Goal: Entertainment & Leisure: Consume media (video, audio)

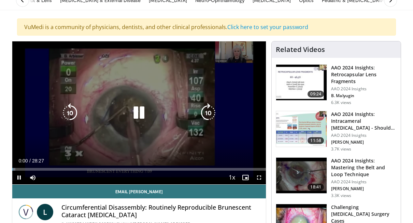
scroll to position [49, 0]
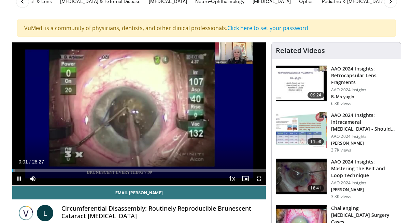
click at [259, 176] on span "Video Player" at bounding box center [259, 178] width 14 height 14
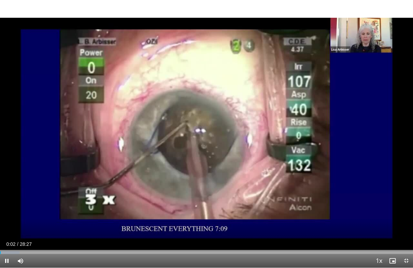
click at [313, 202] on div "10 seconds Tap to unmute" at bounding box center [206, 134] width 413 height 268
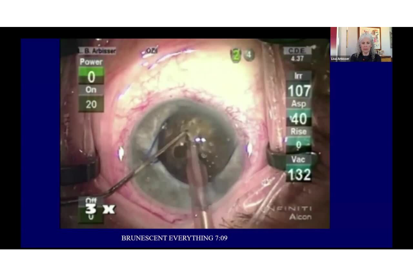
scroll to position [0, 0]
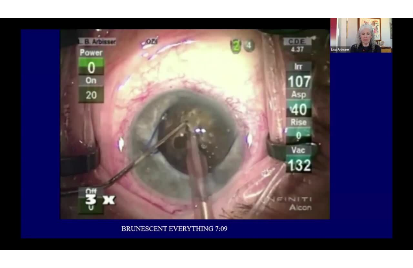
click at [371, 139] on div "10 seconds Tap to unmute" at bounding box center [206, 134] width 413 height 268
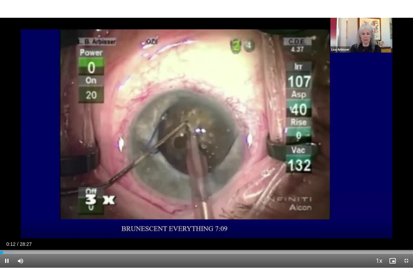
click at [377, 222] on span "Video Player" at bounding box center [379, 261] width 10 height 14
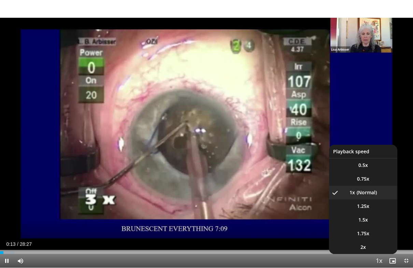
click at [373, 222] on button "Playback Rate" at bounding box center [379, 261] width 14 height 14
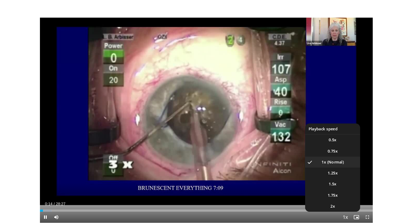
scroll to position [49, 0]
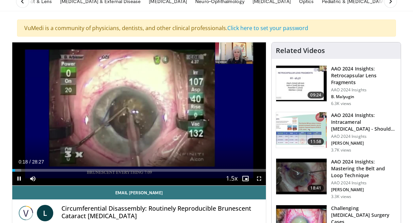
click at [262, 180] on span "Video Player" at bounding box center [259, 178] width 14 height 14
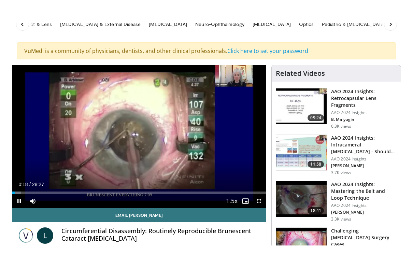
scroll to position [8, 0]
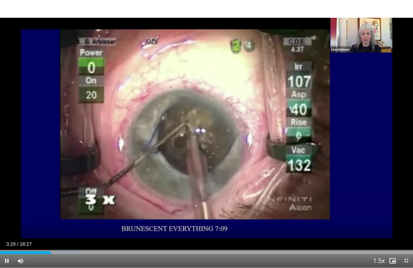
click at [364, 155] on div "10 seconds Tap to unmute" at bounding box center [206, 134] width 413 height 268
click at [384, 220] on div "10 seconds Tap to unmute" at bounding box center [206, 134] width 413 height 268
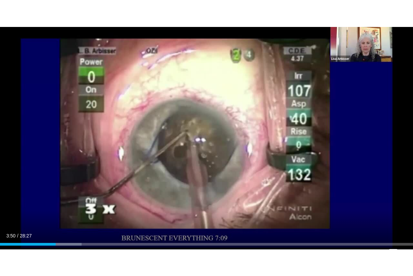
scroll to position [0, 0]
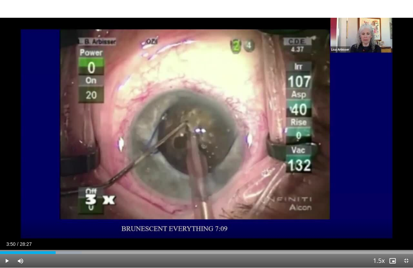
click at [372, 183] on div "10 seconds Tap to unmute" at bounding box center [206, 134] width 413 height 268
click at [349, 222] on div "Current Time 3:50 / Duration 28:27 Play Skip Backward Skip Forward Mute Loaded …" at bounding box center [206, 261] width 413 height 14
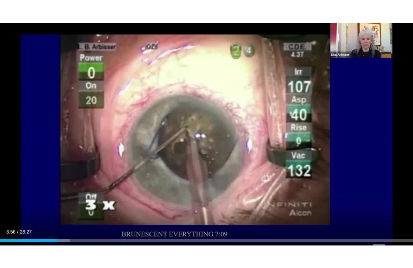
scroll to position [8, 0]
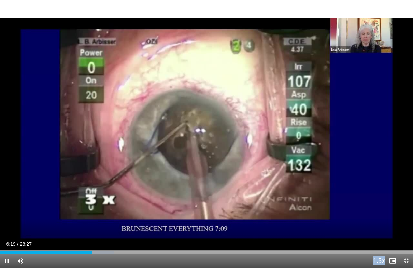
click at [225, 135] on div "10 seconds Tap to unmute" at bounding box center [206, 134] width 413 height 268
click at [219, 104] on div "10 seconds Tap to unmute" at bounding box center [206, 134] width 413 height 268
click at [246, 213] on div "10 seconds Tap to unmute" at bounding box center [206, 134] width 413 height 268
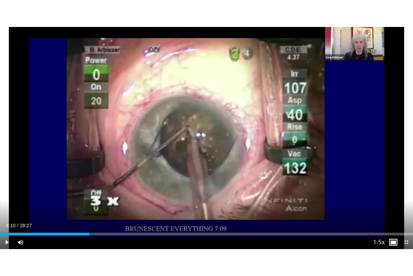
scroll to position [0, 0]
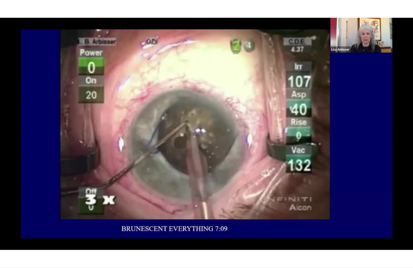
click at [309, 135] on div "10 seconds Tap to unmute" at bounding box center [206, 134] width 413 height 268
